Goal: Information Seeking & Learning: Learn about a topic

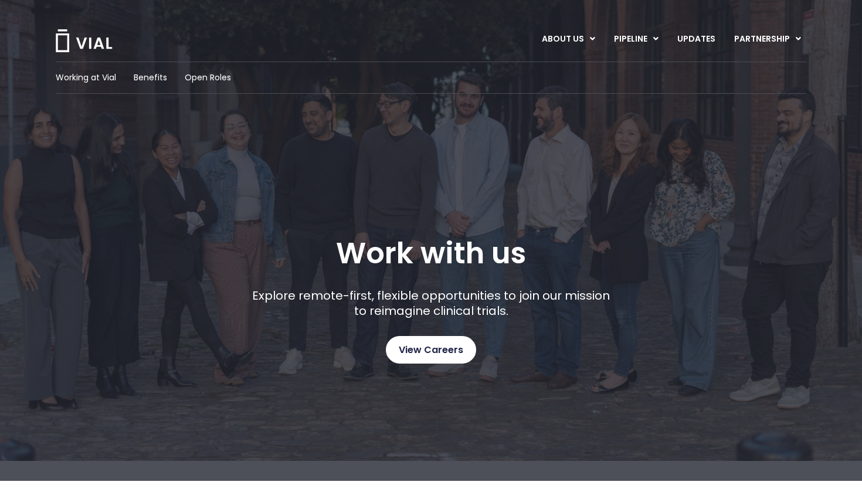
click at [426, 339] on link "View Careers" at bounding box center [431, 350] width 90 height 28
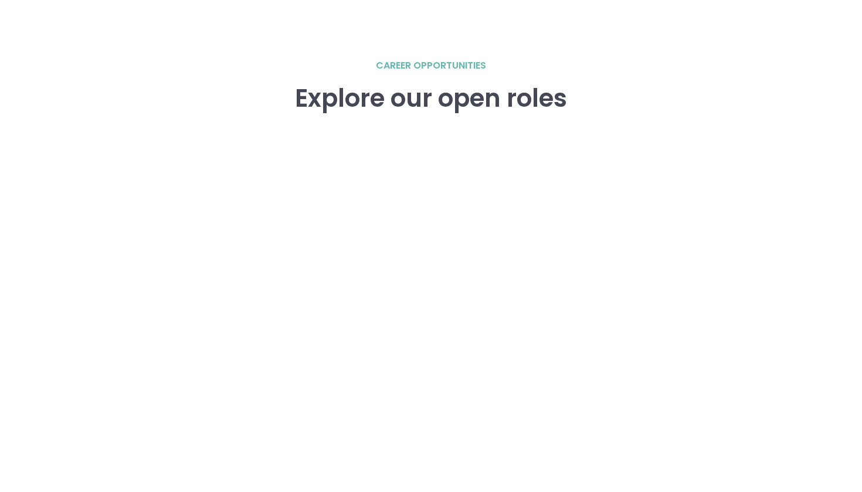
scroll to position [1623, 0]
click at [758, 155] on div "career opportunities Explore our open roles" at bounding box center [431, 311] width 751 height 504
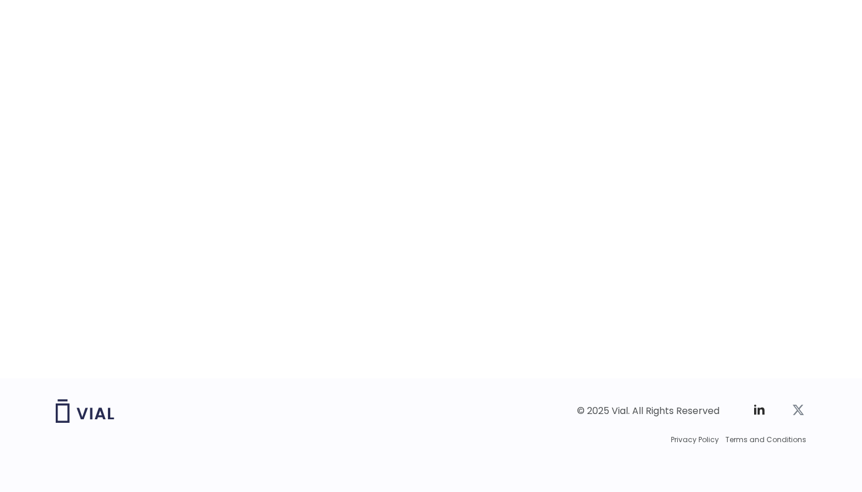
click at [801, 404] on icon at bounding box center [798, 410] width 14 height 14
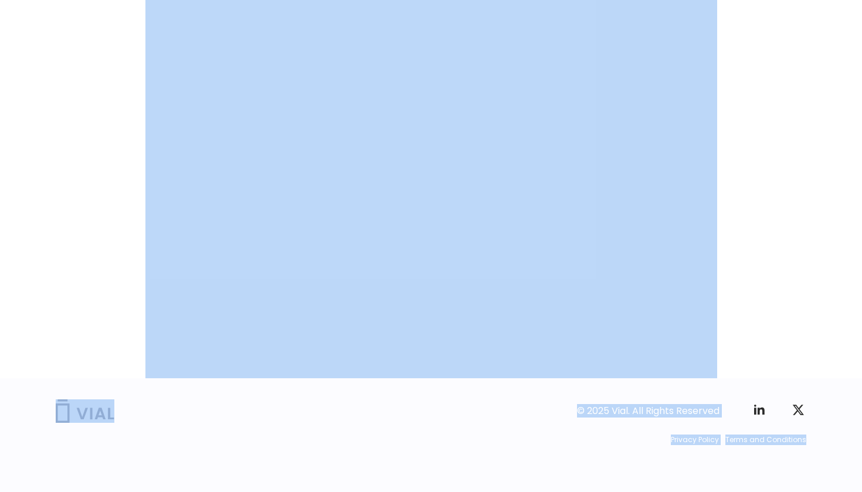
drag, startPoint x: 800, startPoint y: 266, endPoint x: 812, endPoint y: 463, distance: 196.9
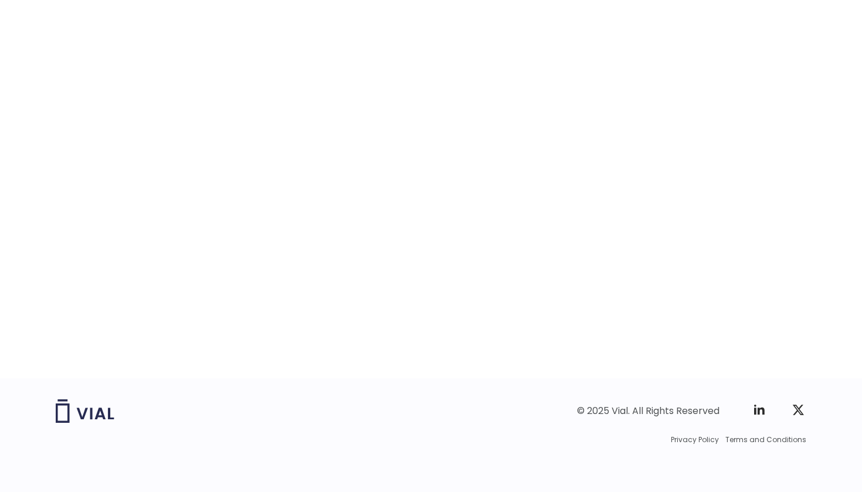
click at [820, 331] on div "career opportunities Explore our open roles" at bounding box center [431, 97] width 862 height 563
drag, startPoint x: 797, startPoint y: 175, endPoint x: 767, endPoint y: 185, distance: 32.3
click at [766, 194] on div "career opportunities Explore our open roles" at bounding box center [431, 126] width 751 height 504
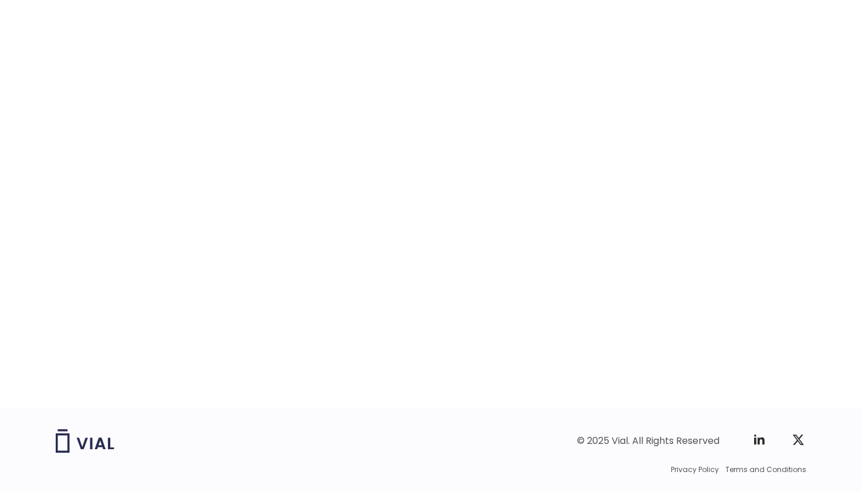
scroll to position [1771, 0]
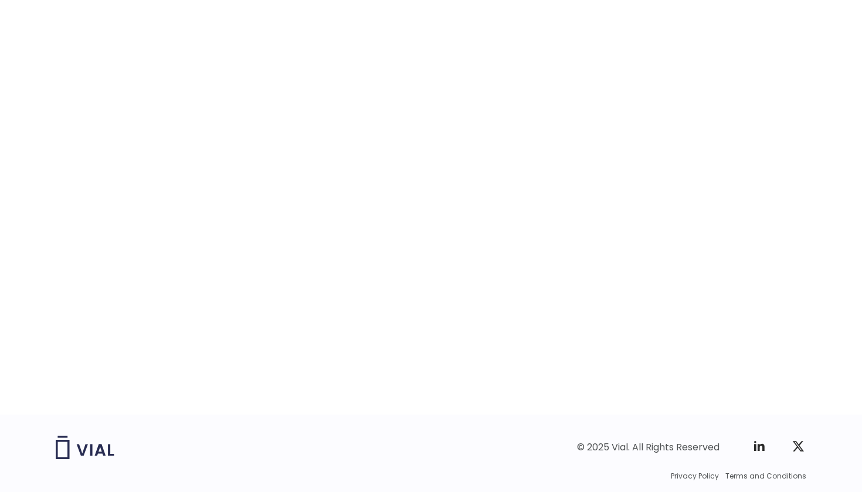
click at [144, 141] on div "career opportunities Explore our open roles" at bounding box center [431, 163] width 751 height 504
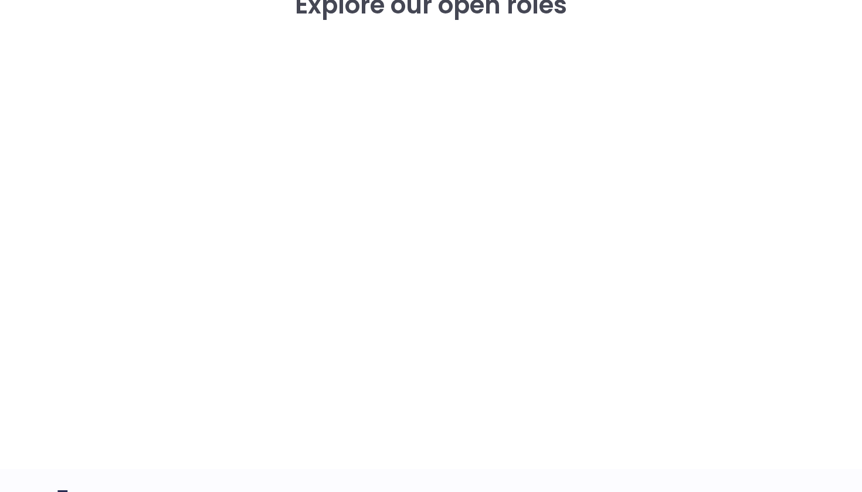
scroll to position [1700, 0]
